Goal: Transaction & Acquisition: Purchase product/service

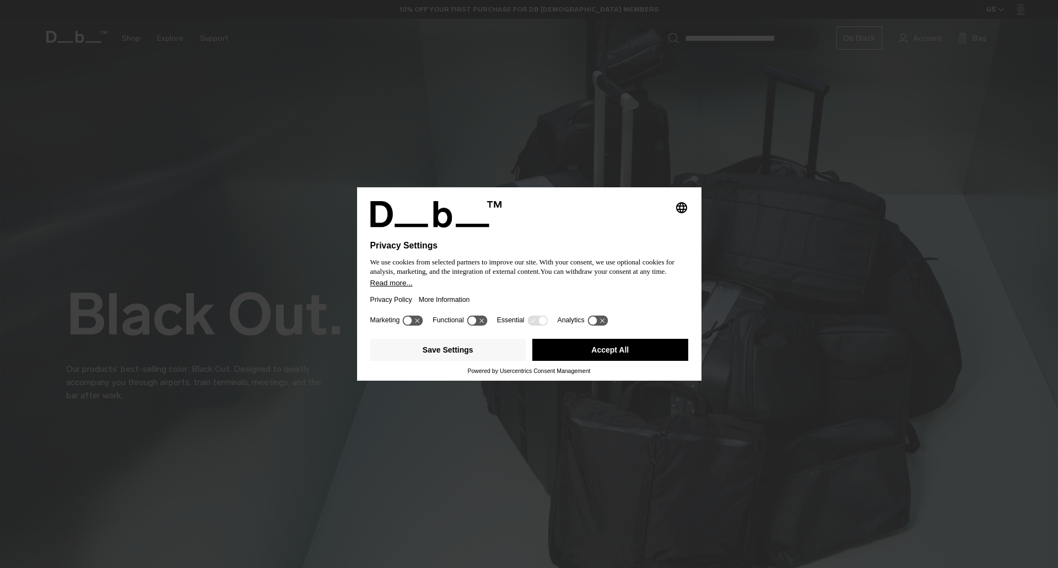
click at [590, 353] on button "Accept All" at bounding box center [610, 350] width 156 height 22
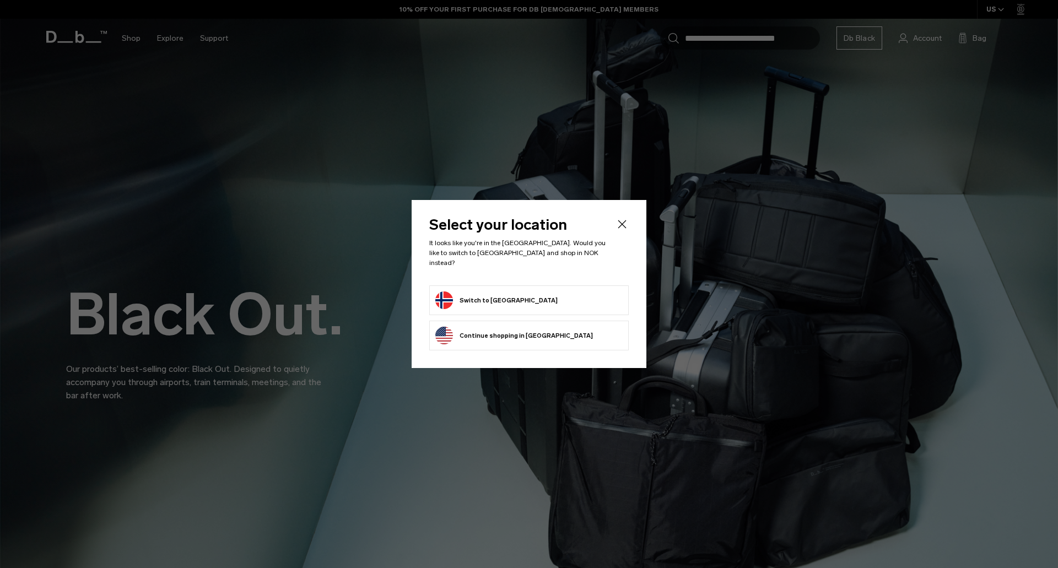
click at [515, 297] on form "Switch to Norway" at bounding box center [528, 300] width 187 height 18
click at [477, 293] on button "Switch to Norway" at bounding box center [496, 300] width 122 height 18
click at [448, 291] on button "Switch to Norway" at bounding box center [496, 300] width 122 height 18
click at [614, 226] on header "Select your location It looks like you're in the Norway. Would you like to swit…" at bounding box center [528, 252] width 199 height 68
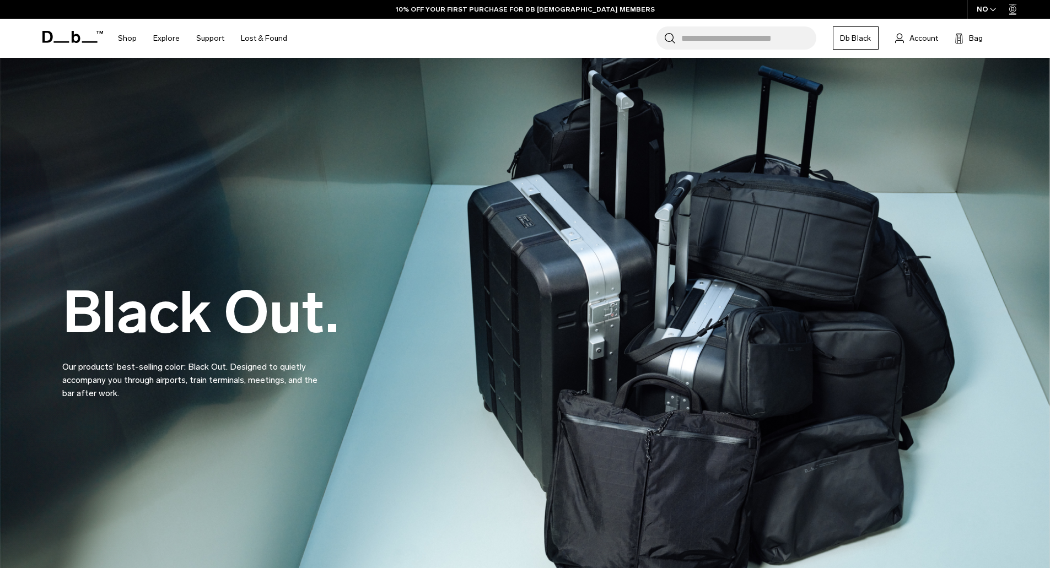
click at [740, 44] on input "Search for Bags, Luggage..." at bounding box center [748, 37] width 135 height 23
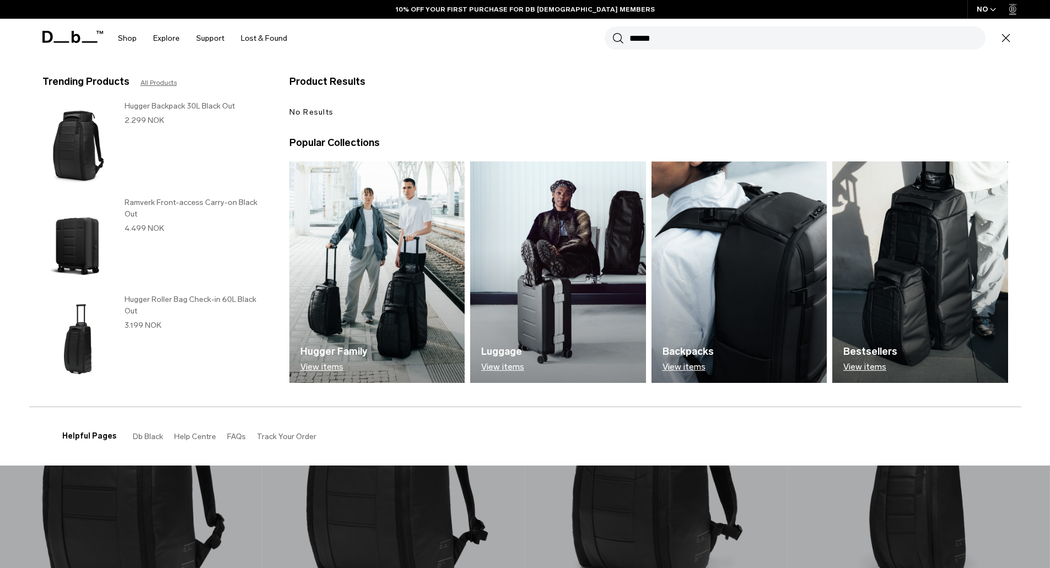
type input "******"
click at [612, 32] on button "Search" at bounding box center [618, 38] width 12 height 12
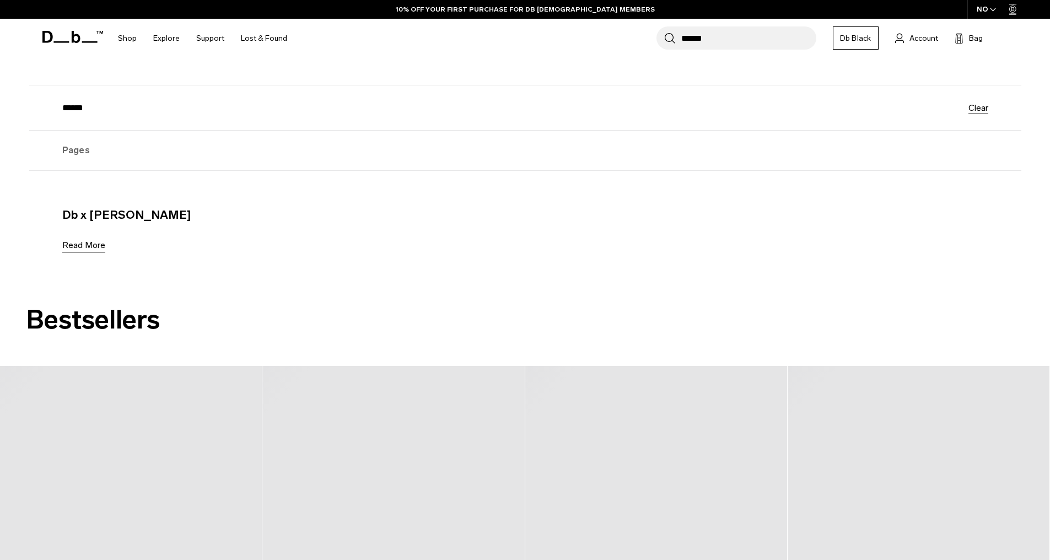
scroll to position [110, 0]
